Goal: Find specific page/section

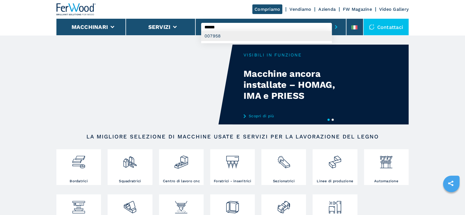
type input "******"
click at [214, 37] on div "007958" at bounding box center [266, 36] width 131 height 10
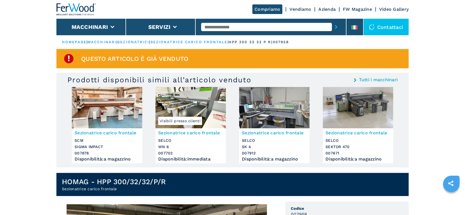
click at [177, 40] on link "sezionatrice carico frontale" at bounding box center [189, 42] width 77 height 4
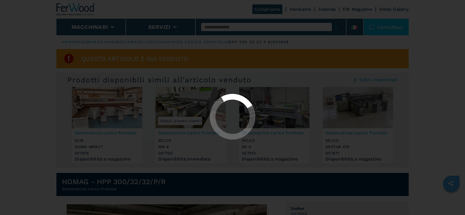
select select "**********"
